Goal: Download file/media

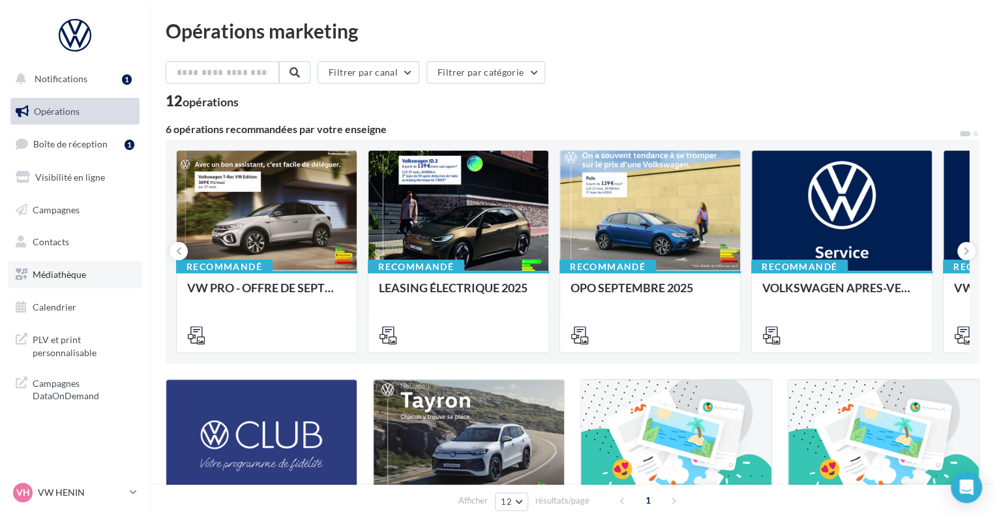
click at [67, 266] on link "Médiathèque" at bounding box center [75, 274] width 134 height 27
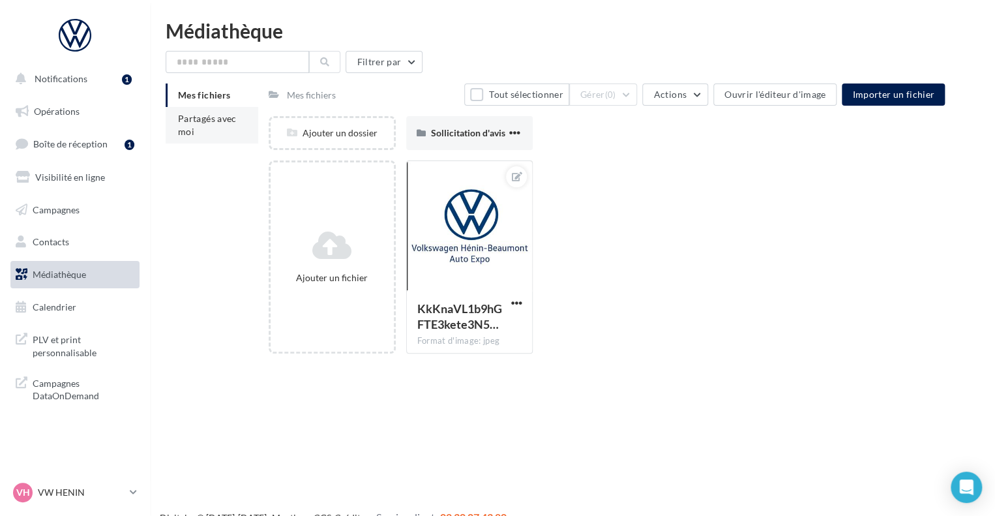
click at [189, 114] on span "Partagés avec moi" at bounding box center [207, 125] width 59 height 24
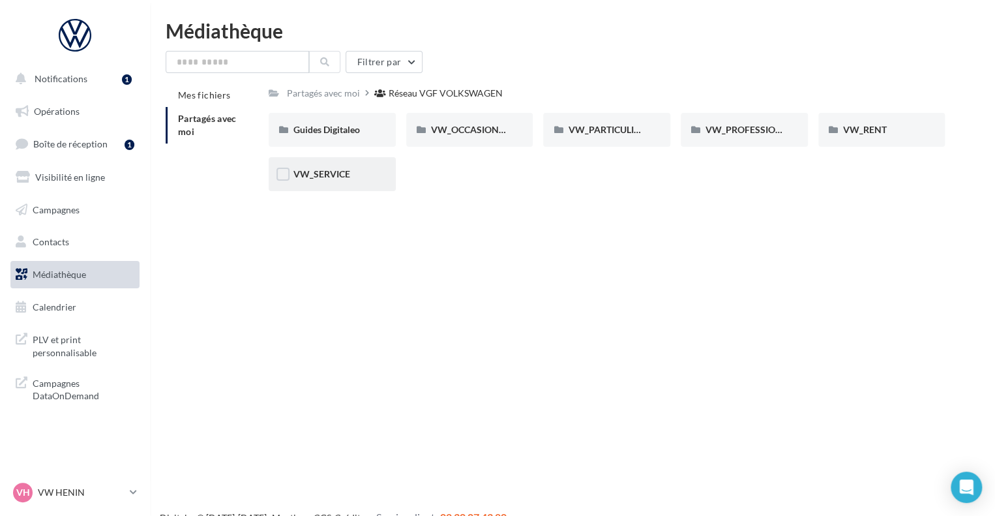
click at [320, 180] on div "VW_SERVICE" at bounding box center [333, 174] width 78 height 13
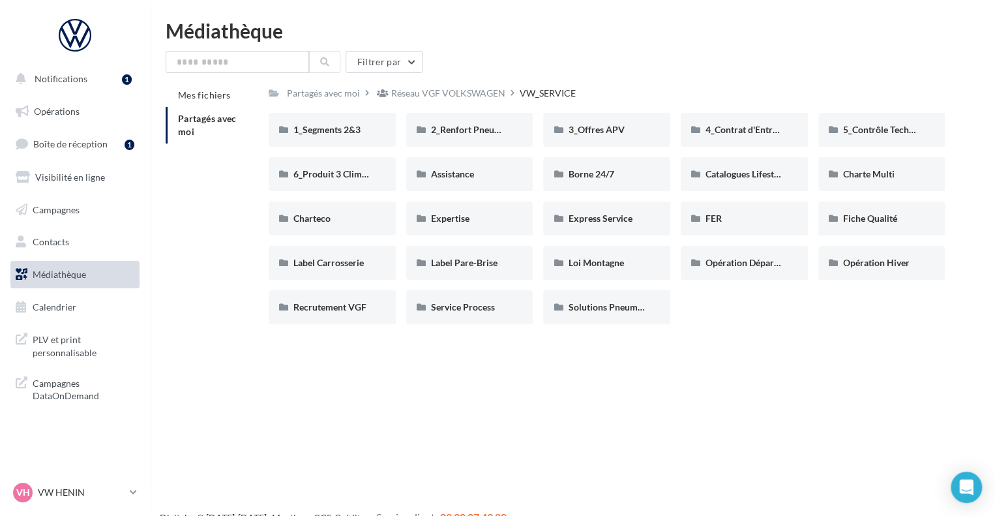
click at [590, 153] on div "1_Segments 2&3 1_Segments 2&3 2_Renfort Pneumatiques 2_Renfort Pneumatiques 3_O…" at bounding box center [612, 224] width 687 height 222
click at [592, 134] on span "3_Offres APV" at bounding box center [596, 129] width 56 height 11
click at [722, 128] on span "4_Contrat d'Entretien" at bounding box center [749, 129] width 87 height 11
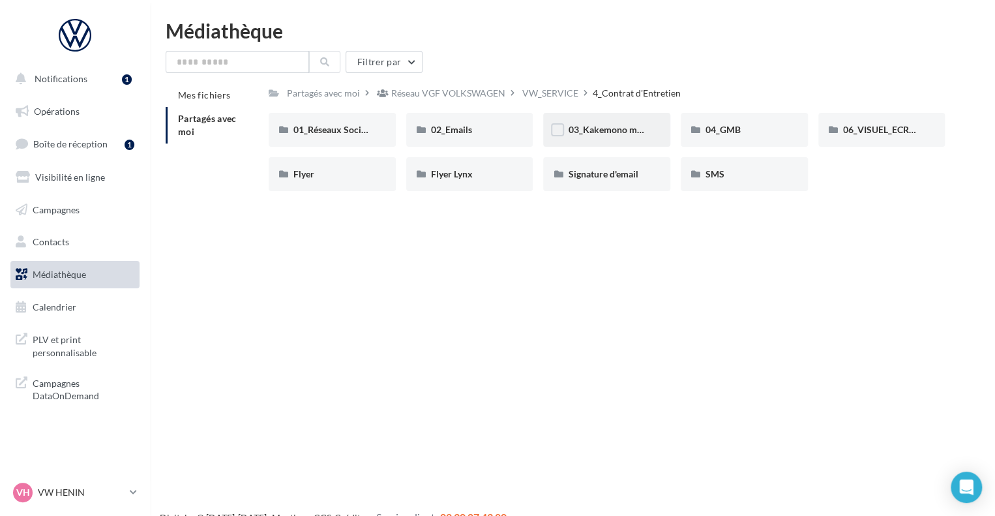
click at [590, 140] on div "03_Kakemono multimarque" at bounding box center [606, 130] width 127 height 34
click at [881, 138] on div "06_VISUEL_ECRAN" at bounding box center [882, 130] width 127 height 34
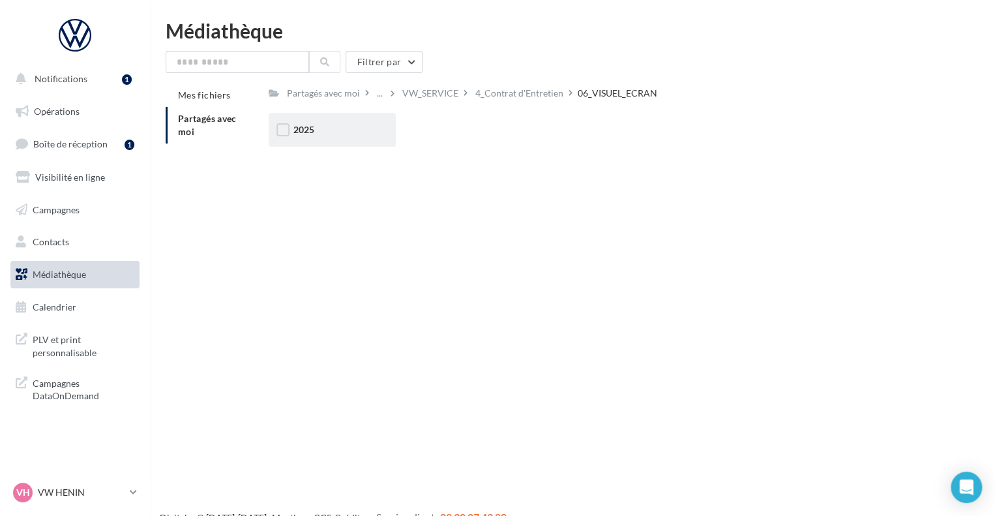
click at [306, 137] on div "2025" at bounding box center [332, 130] width 127 height 34
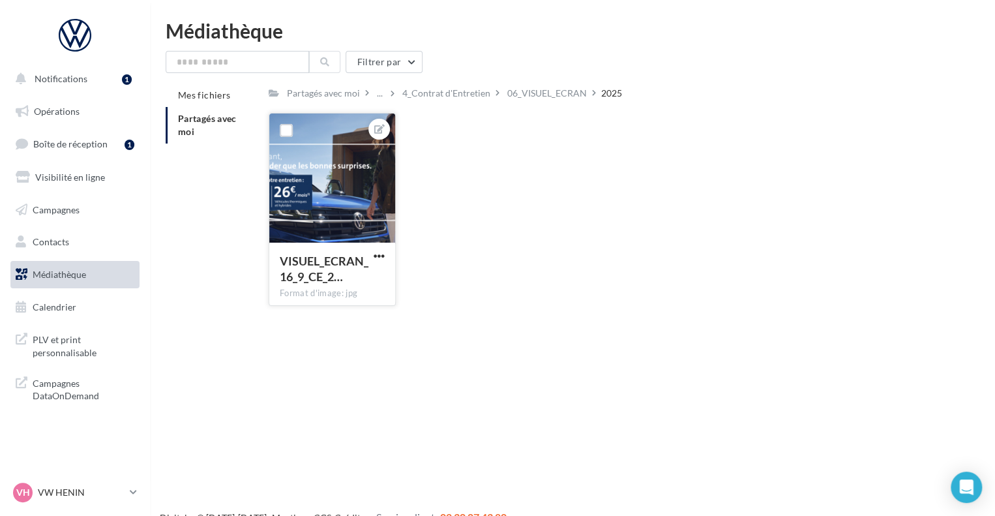
click at [321, 200] on div at bounding box center [332, 178] width 126 height 130
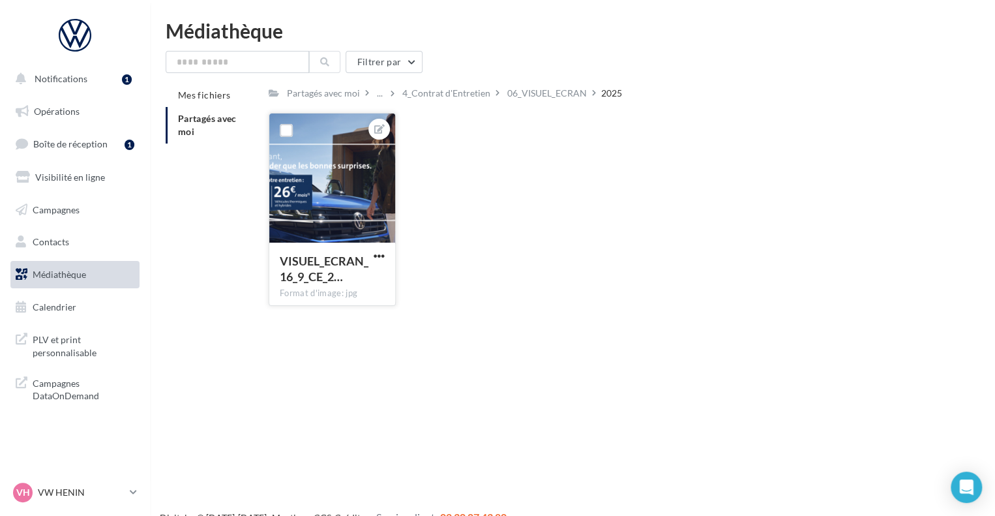
click at [321, 200] on div at bounding box center [332, 178] width 126 height 130
click at [377, 249] on div "VISUEL_ECRAN_16_9_CE_2… Format d'image: jpg" at bounding box center [332, 273] width 126 height 61
click at [379, 252] on span "button" at bounding box center [379, 255] width 11 height 11
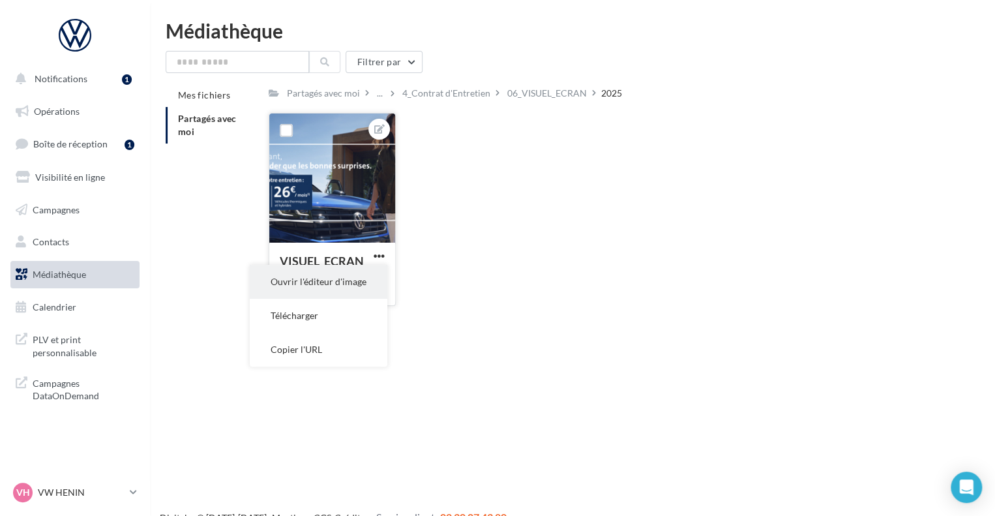
click at [328, 275] on button "Ouvrir l'éditeur d'image" at bounding box center [319, 282] width 138 height 34
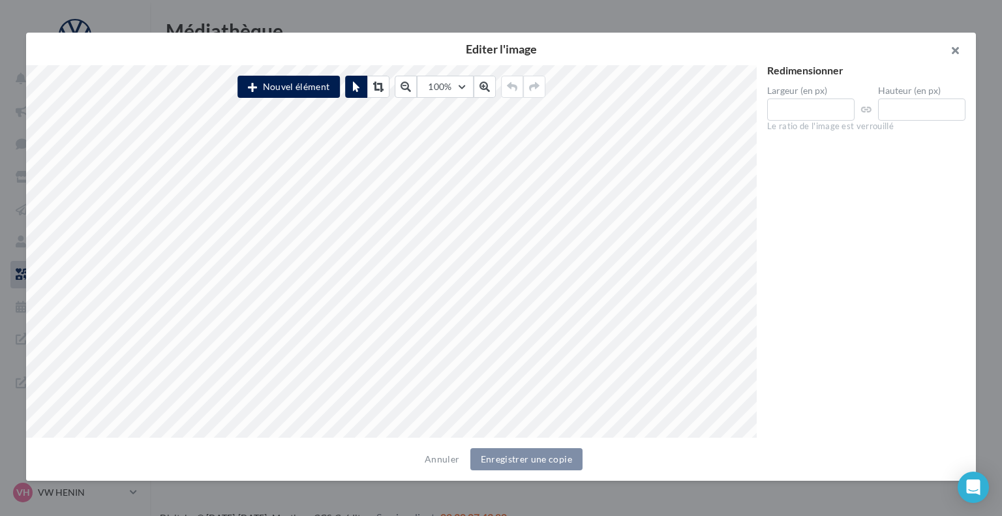
click at [945, 49] on button "button" at bounding box center [950, 52] width 52 height 39
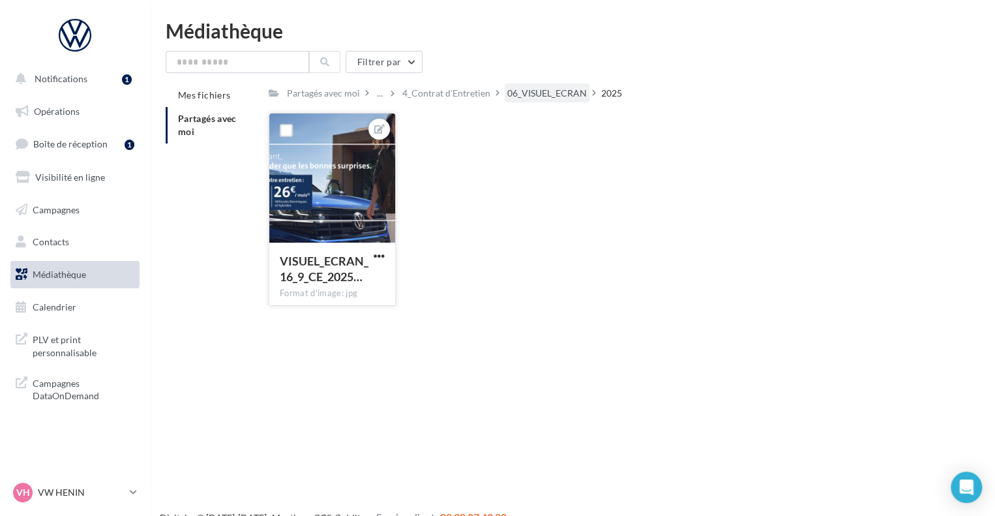
click at [532, 99] on div "06_VISUEL_ECRAN" at bounding box center [547, 93] width 80 height 13
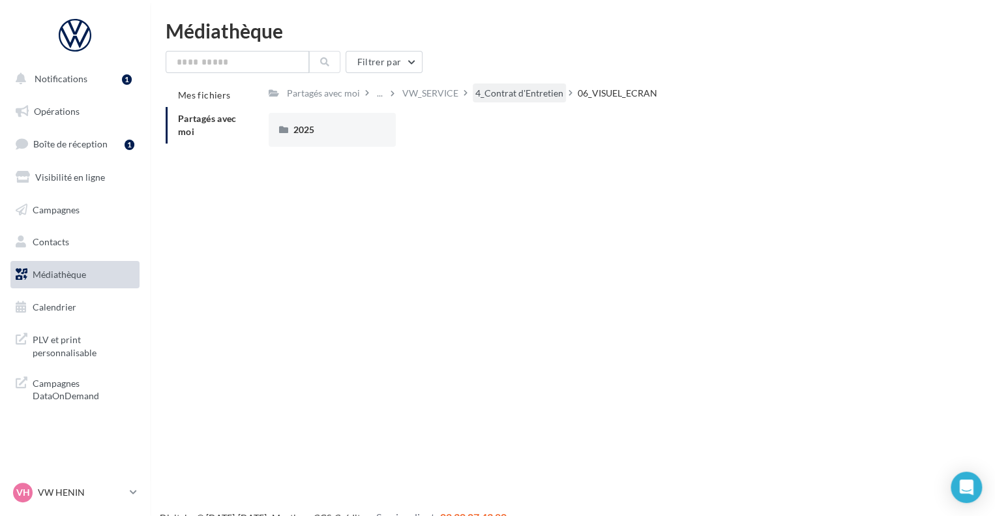
click at [530, 89] on div "4_Contrat d'Entretien" at bounding box center [519, 93] width 88 height 13
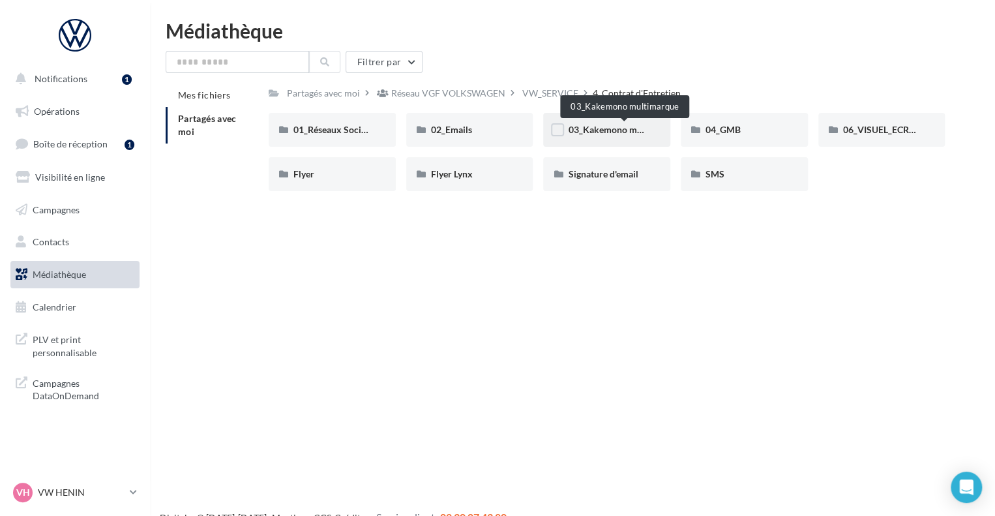
click at [611, 125] on span "03_Kakemono multimarque" at bounding box center [624, 129] width 113 height 11
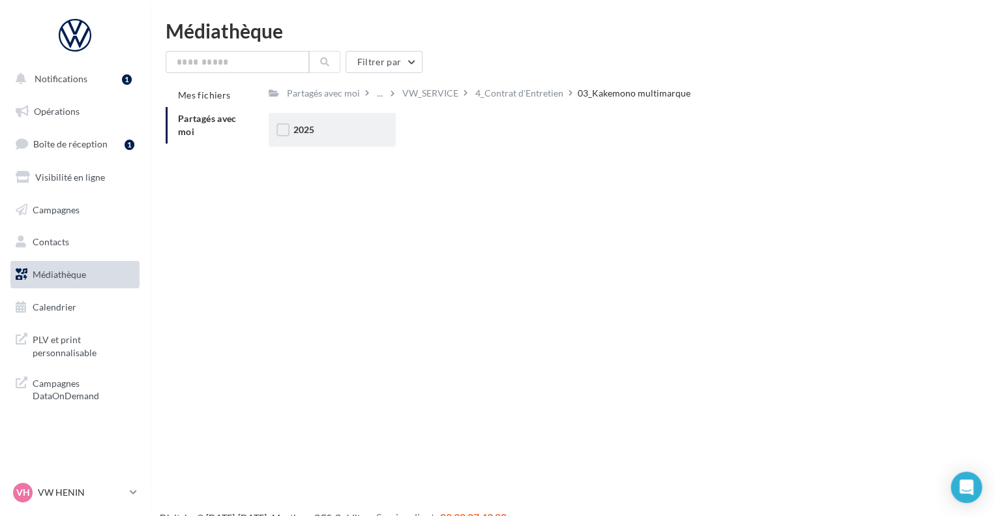
click at [333, 127] on div "2025" at bounding box center [333, 129] width 78 height 13
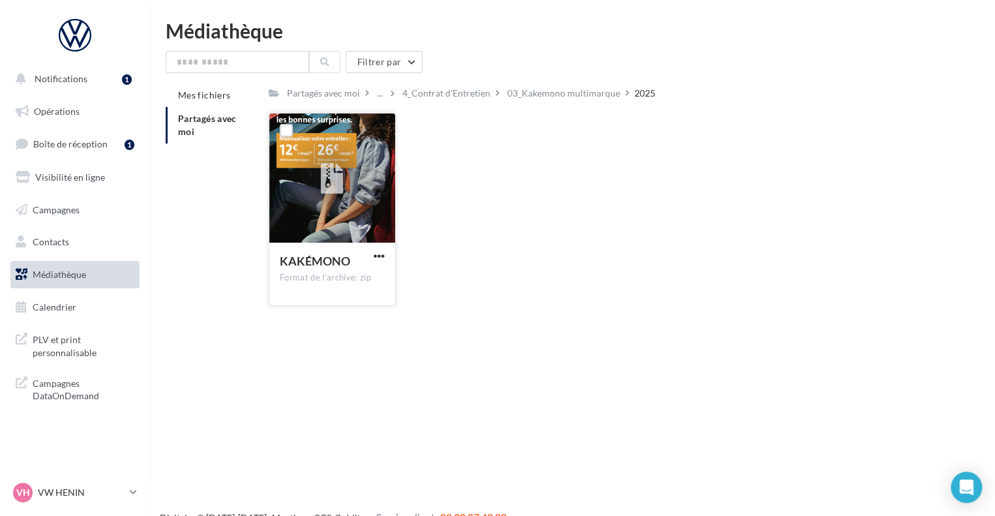
click at [369, 132] on div at bounding box center [332, 178] width 126 height 130
click at [376, 253] on span "button" at bounding box center [379, 255] width 11 height 11
click at [324, 282] on button "Télécharger" at bounding box center [322, 282] width 130 height 34
click at [524, 155] on div "KAKÉMONO Format de l'archive: zip KAKÉMONO" at bounding box center [612, 215] width 687 height 204
click at [329, 168] on icon at bounding box center [332, 179] width 23 height 30
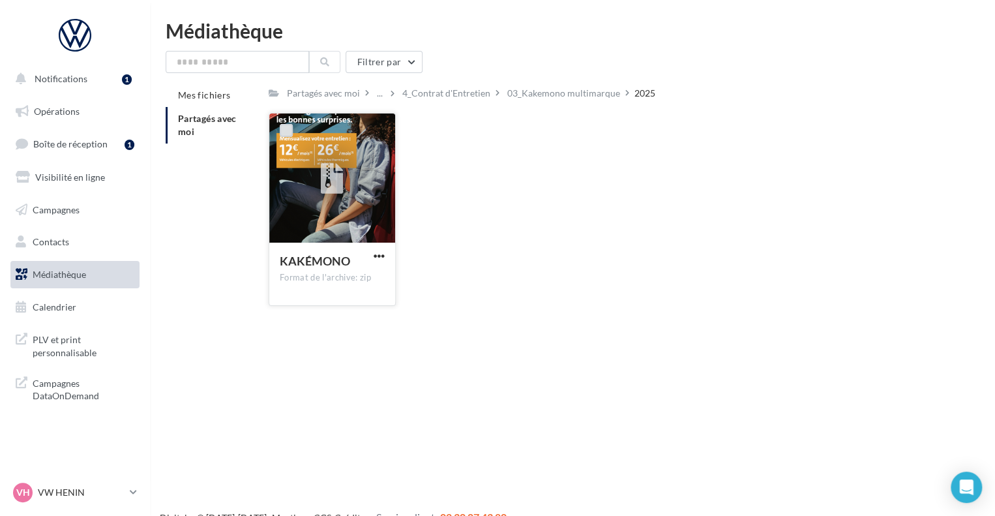
click at [283, 131] on label at bounding box center [286, 130] width 13 height 13
click at [380, 255] on span "button" at bounding box center [379, 255] width 11 height 11
click at [485, 212] on div "KAKÉMONO Format de l'archive: zip Télécharger Copier l'URL KAKÉMONO" at bounding box center [612, 215] width 687 height 204
click at [560, 95] on div "03_Kakemono multimarque" at bounding box center [563, 93] width 113 height 13
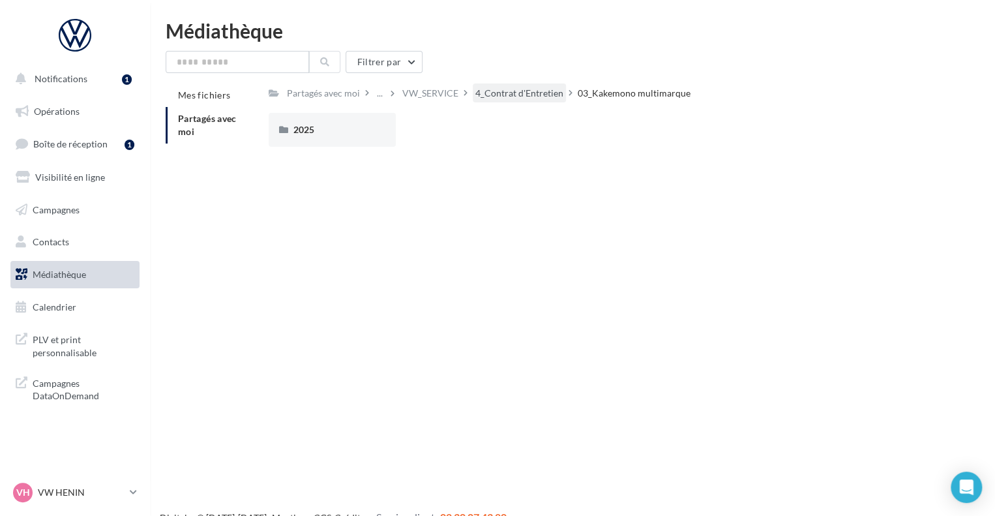
click at [527, 95] on div "4_Contrat d'Entretien" at bounding box center [519, 93] width 88 height 13
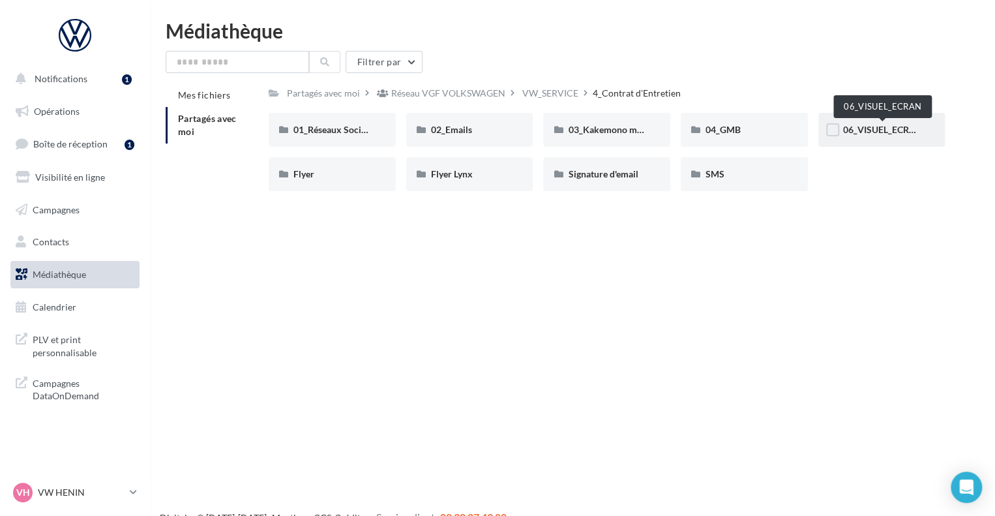
click at [869, 135] on span "06_VISUEL_ECRAN" at bounding box center [883, 129] width 80 height 11
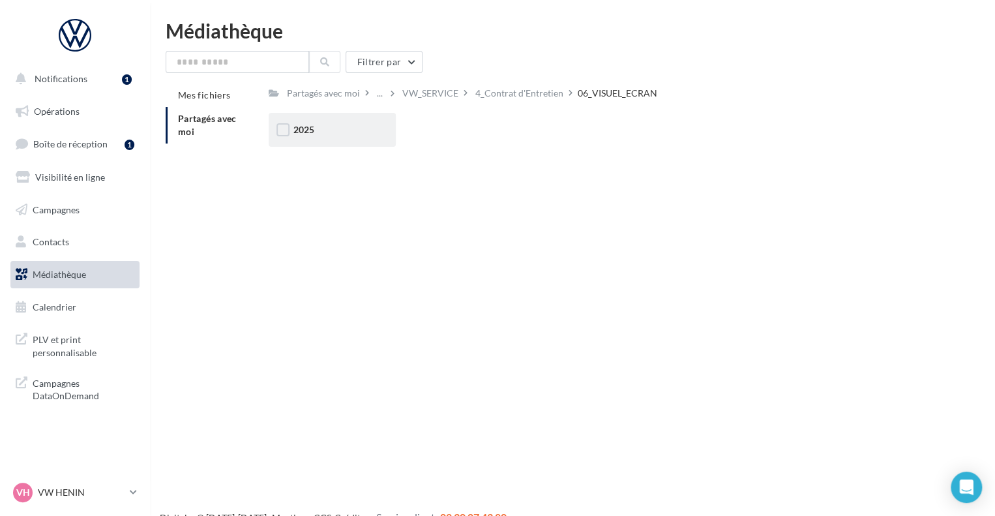
click at [326, 130] on div "2025" at bounding box center [333, 129] width 78 height 13
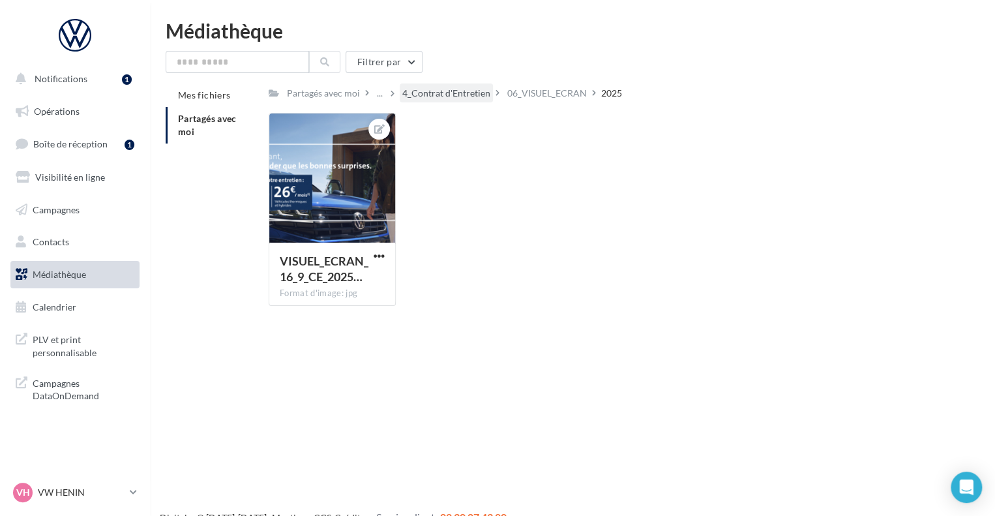
click at [468, 88] on div "4_Contrat d'Entretien" at bounding box center [446, 93] width 88 height 13
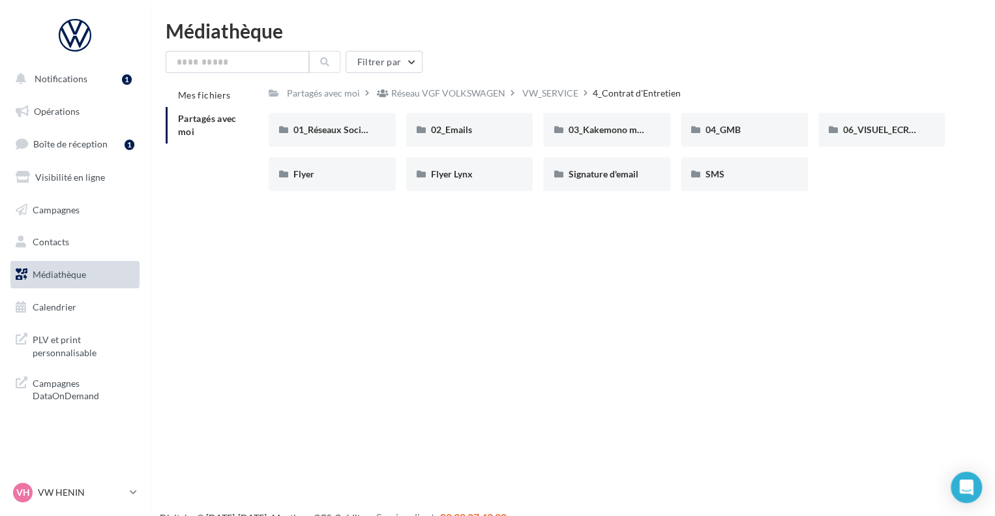
click at [445, 256] on div "Notifications 1 Opérations Boîte de réception 1 Visibilité en ligne Campagnes C…" at bounding box center [497, 279] width 995 height 516
